Goal: Task Accomplishment & Management: Manage account settings

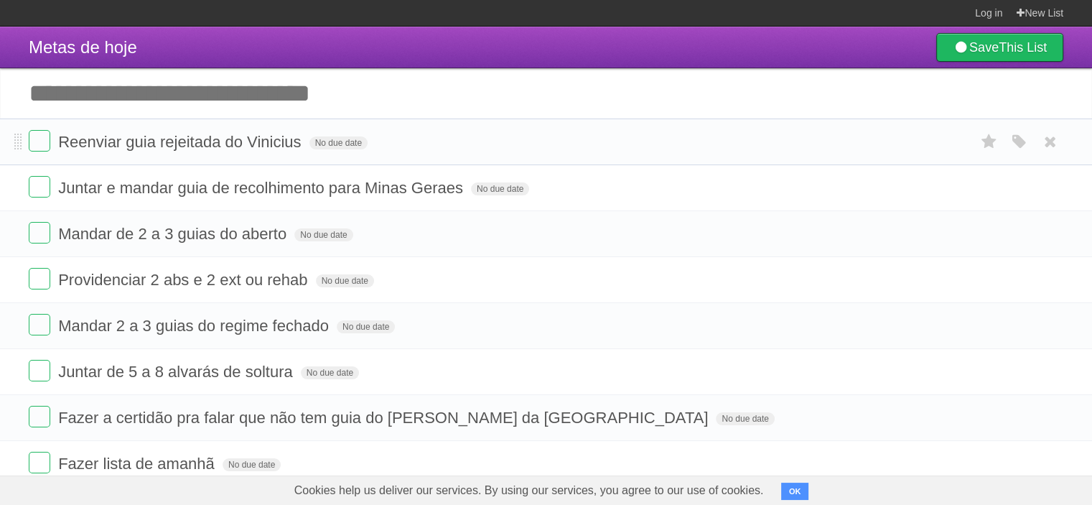
drag, startPoint x: 1, startPoint y: 117, endPoint x: 4, endPoint y: 124, distance: 8.0
click at [39, 139] on label at bounding box center [40, 141] width 22 height 22
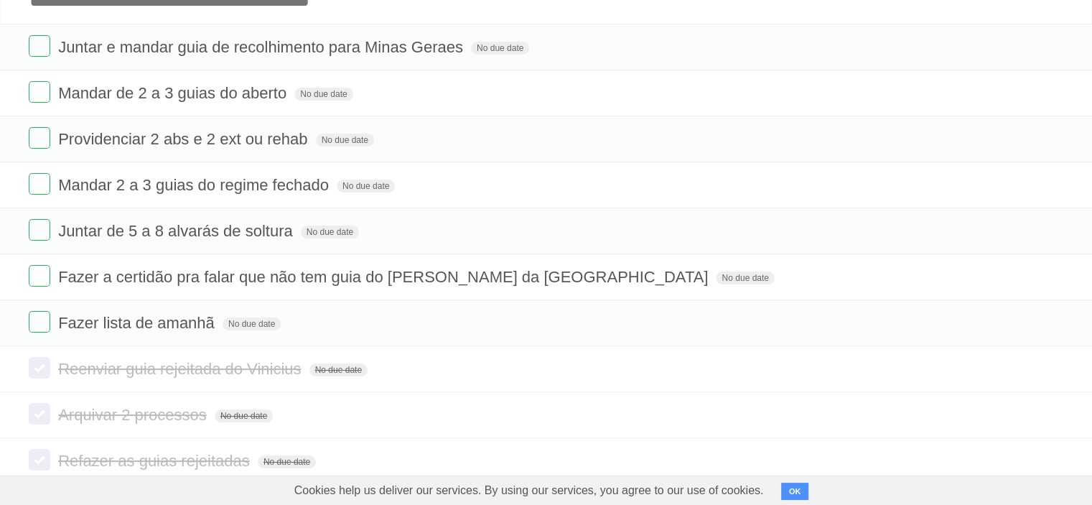
scroll to position [212, 0]
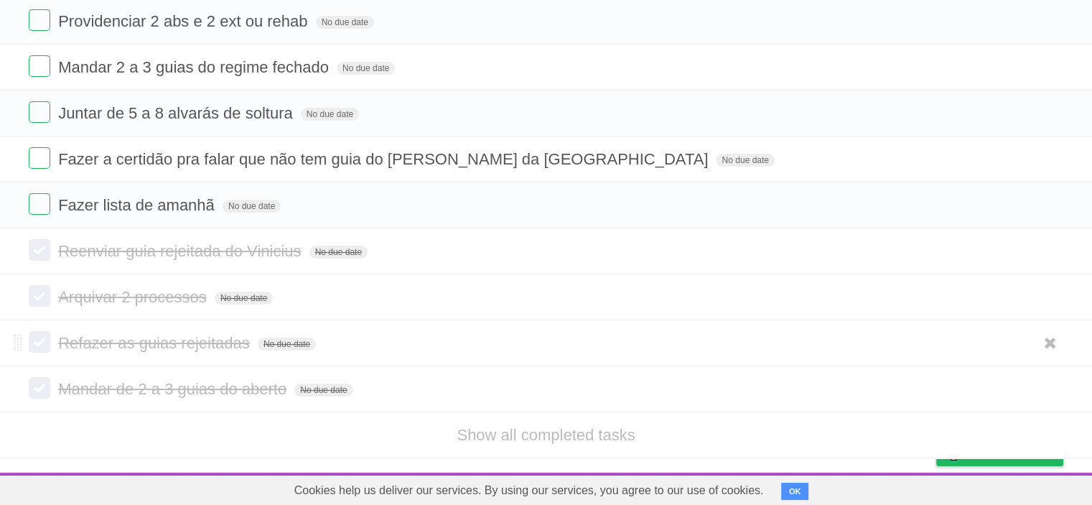
drag, startPoint x: 0, startPoint y: 254, endPoint x: 99, endPoint y: 326, distance: 122.3
drag, startPoint x: 1051, startPoint y: 339, endPoint x: 604, endPoint y: 42, distance: 535.8
click at [1051, 338] on icon at bounding box center [1050, 343] width 20 height 24
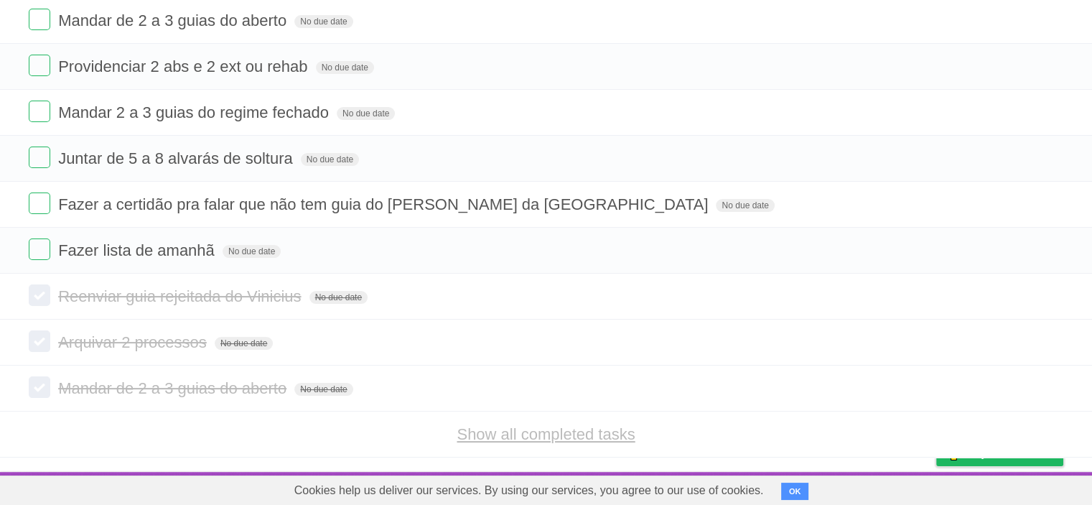
click at [480, 425] on link "Show all completed tasks" at bounding box center [545, 434] width 178 height 18
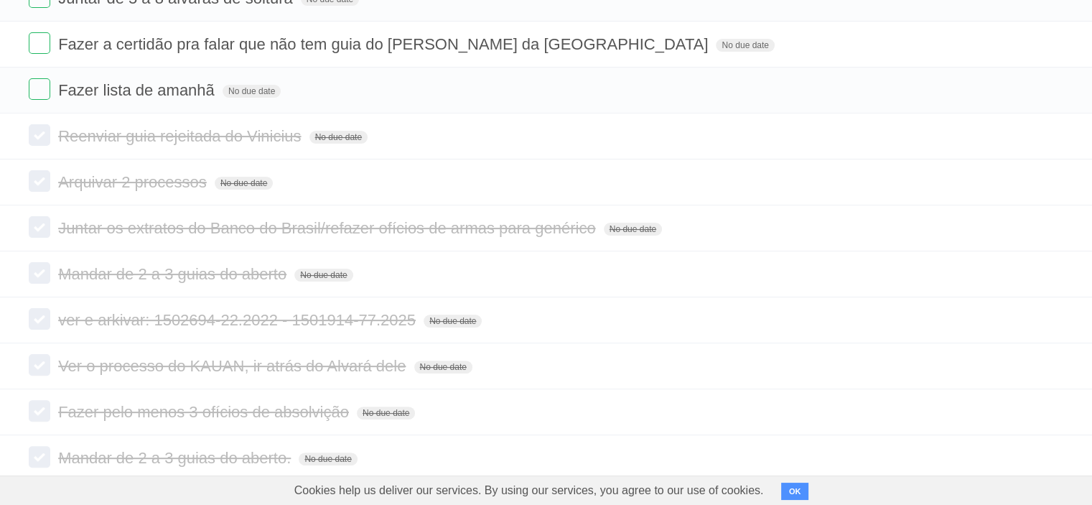
scroll to position [350, 0]
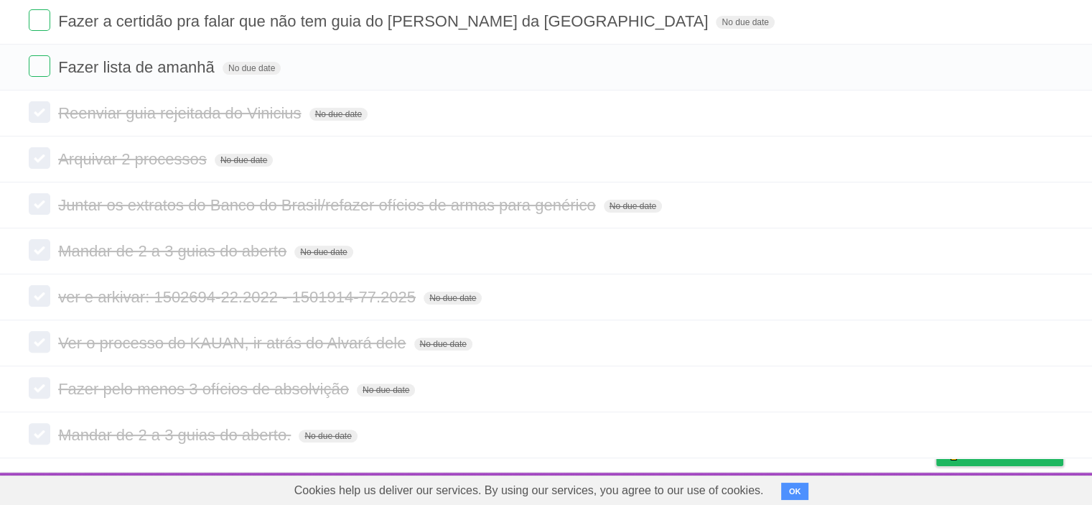
drag, startPoint x: 0, startPoint y: 364, endPoint x: 0, endPoint y: 489, distance: 124.9
click at [1054, 344] on icon at bounding box center [1050, 343] width 20 height 24
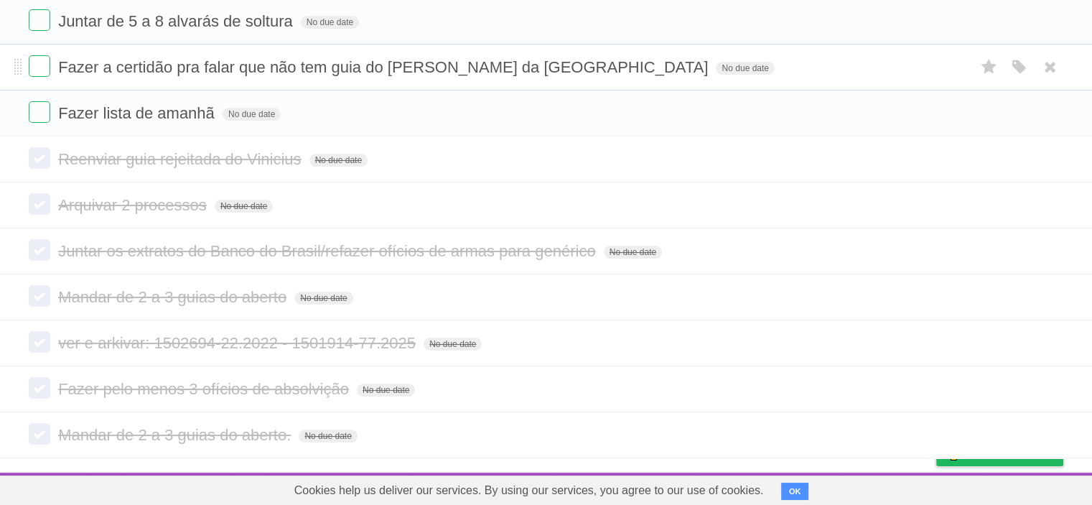
drag, startPoint x: 1054, startPoint y: 423, endPoint x: 613, endPoint y: 57, distance: 572.8
click at [1054, 423] on icon at bounding box center [1050, 435] width 20 height 24
click at [1047, 246] on ul "Reenviar guia rejeitada do Vinicius No due date White Red Blue Green Purple Ora…" at bounding box center [546, 297] width 1092 height 322
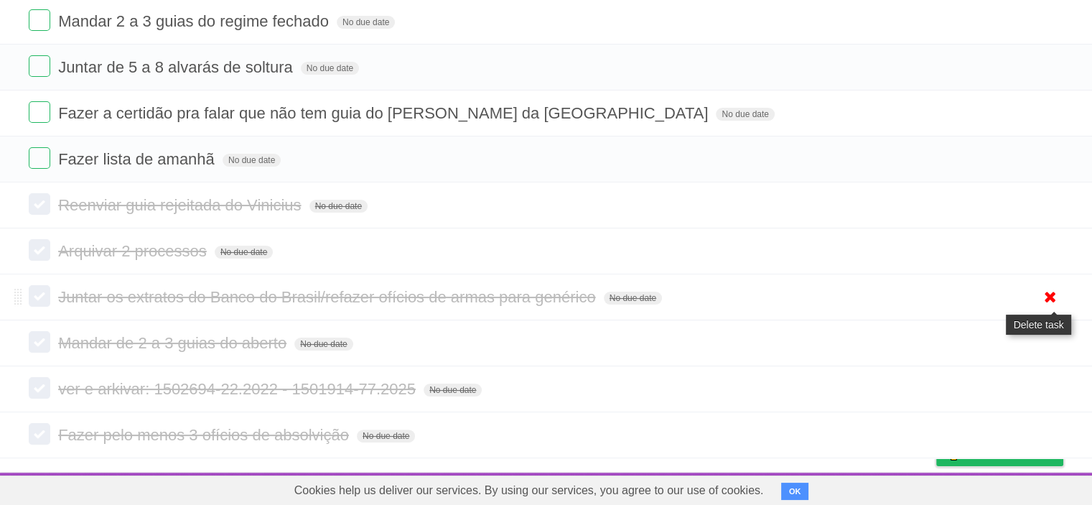
click at [1049, 298] on icon at bounding box center [1050, 297] width 20 height 24
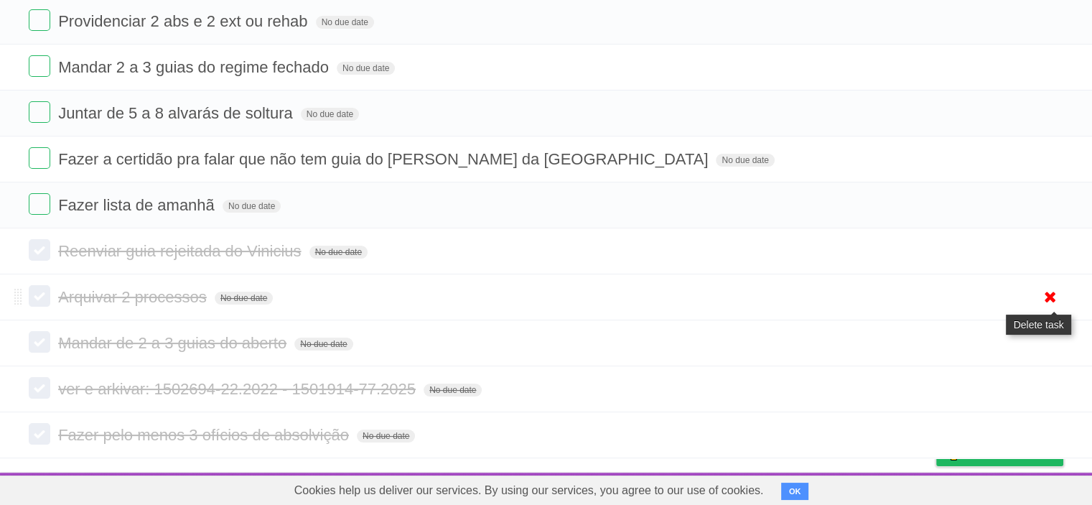
click at [1054, 291] on icon at bounding box center [1050, 297] width 20 height 24
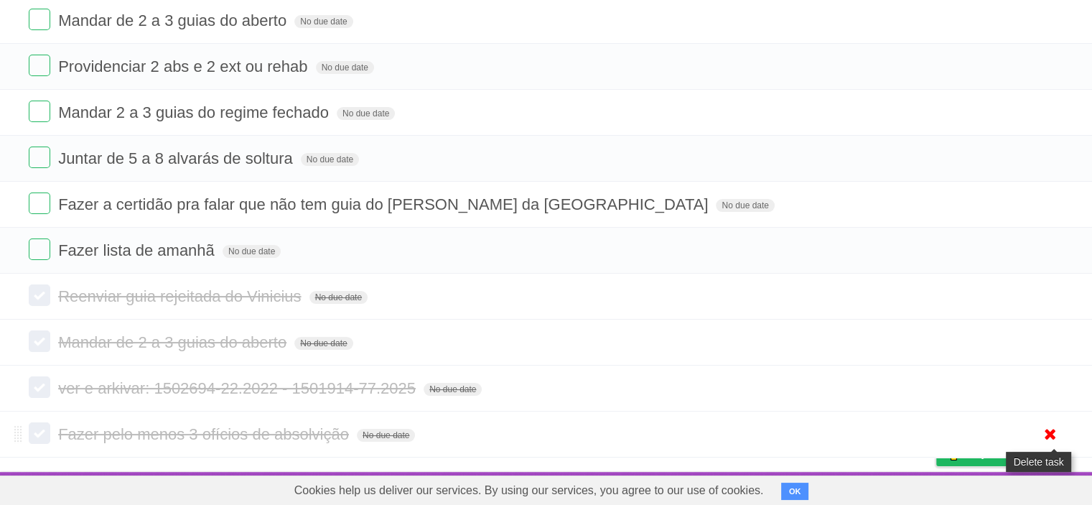
click at [1049, 430] on icon at bounding box center [1050, 434] width 20 height 24
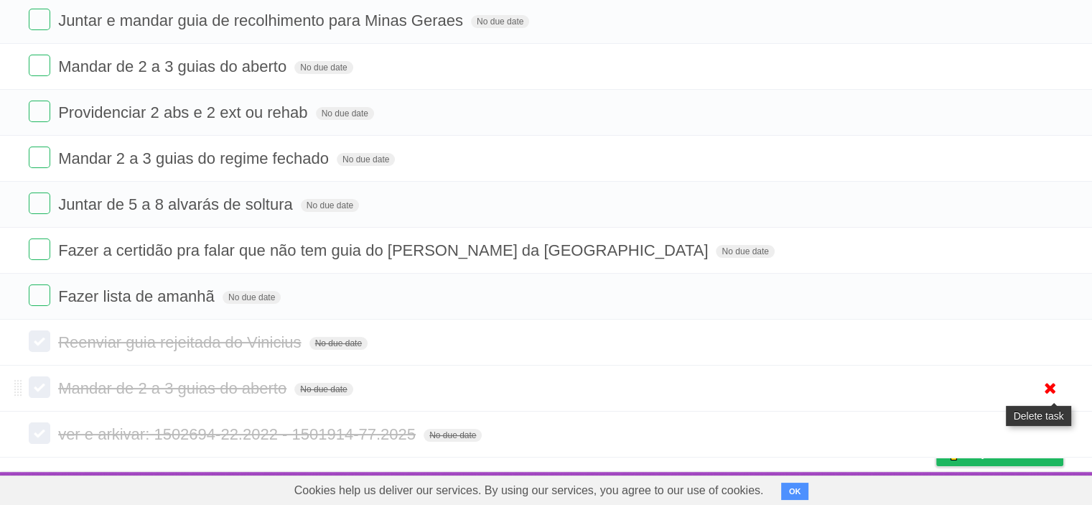
click at [1049, 390] on icon at bounding box center [1050, 388] width 20 height 24
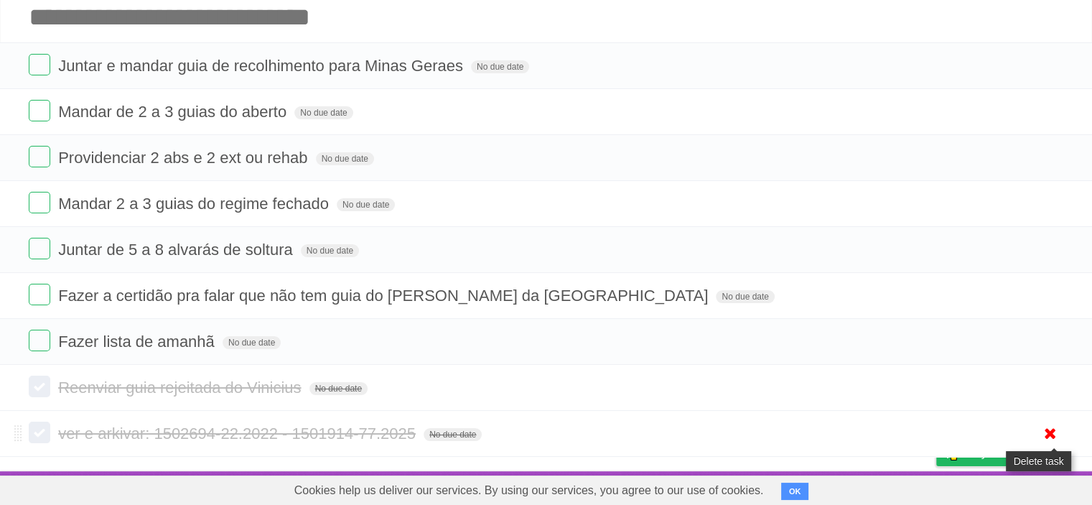
click at [1046, 430] on icon at bounding box center [1050, 433] width 20 height 24
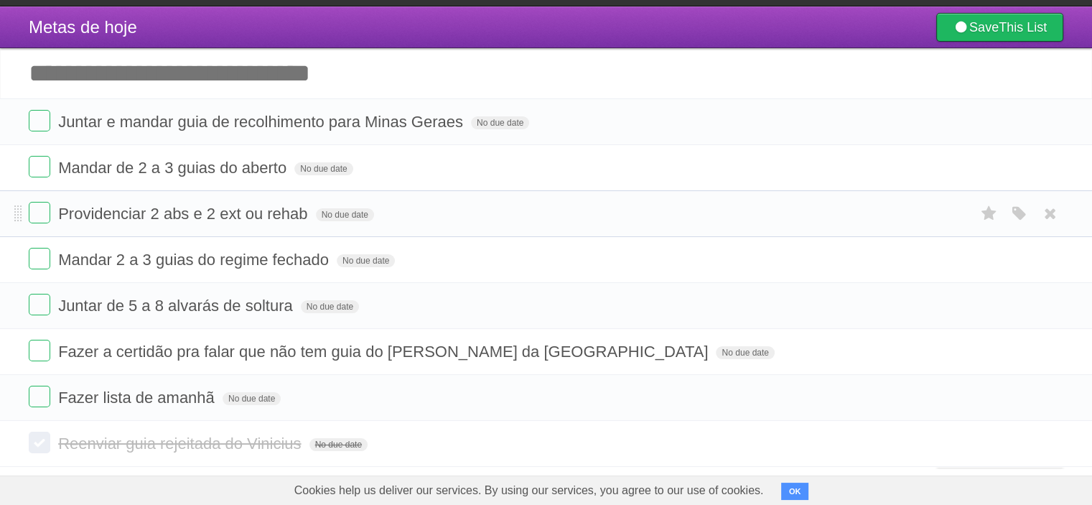
scroll to position [0, 0]
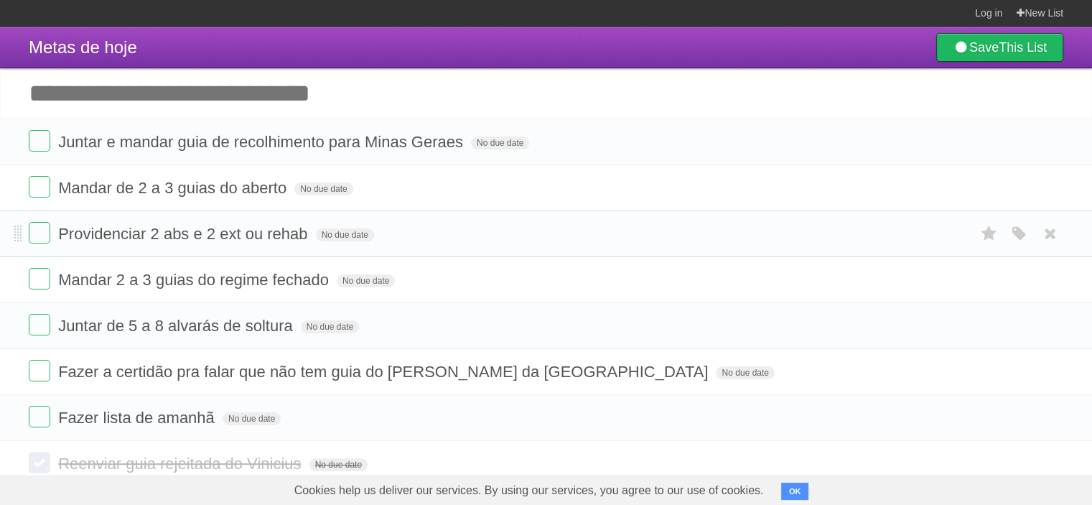
drag, startPoint x: 0, startPoint y: 312, endPoint x: 3, endPoint y: 245, distance: 67.5
